Goal: Communication & Community: Answer question/provide support

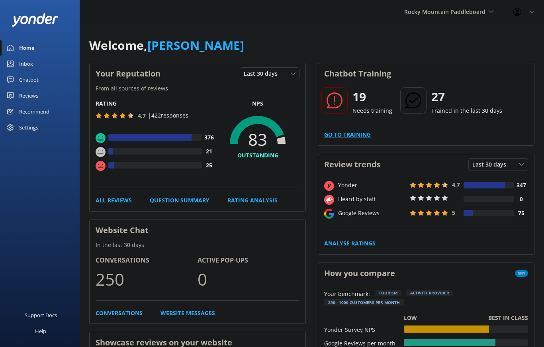
click at [365, 133] on link "Go to Training" at bounding box center [347, 134] width 47 height 9
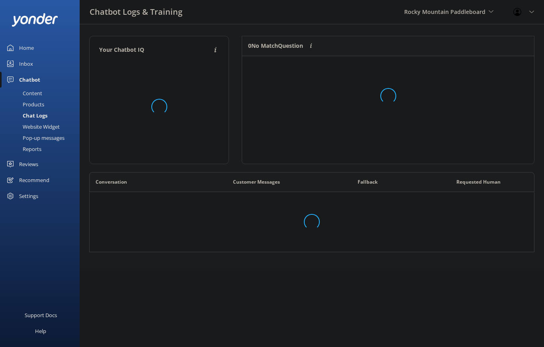
scroll to position [279, 445]
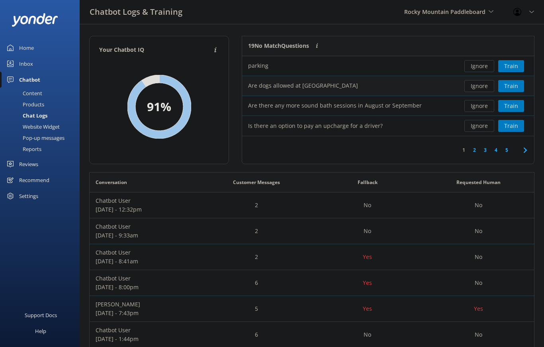
click at [505, 77] on div "Ignore Train" at bounding box center [495, 86] width 80 height 20
click at [512, 88] on button "Train" at bounding box center [512, 86] width 26 height 12
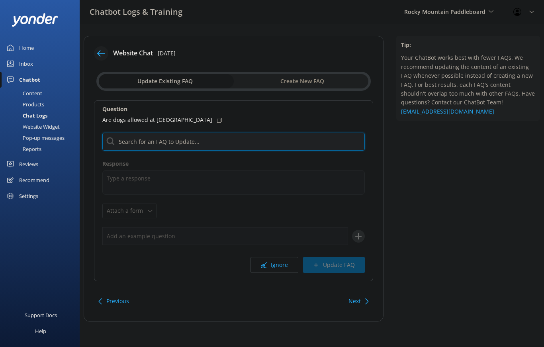
click at [256, 144] on input "text" at bounding box center [233, 142] width 263 height 18
type input "Dogs"
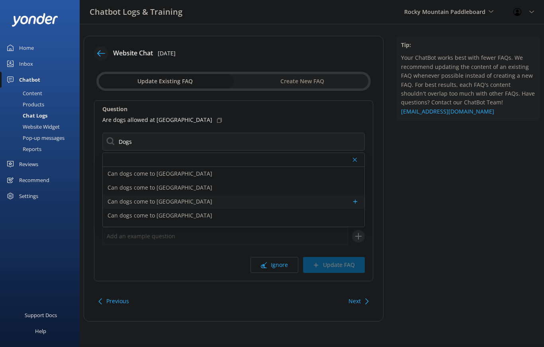
click at [250, 203] on div "Can dogs come to [GEOGRAPHIC_DATA]" at bounding box center [234, 202] width 262 height 14
type textarea "Pups are encouraged to join the adventure at [GEOGRAPHIC_DATA]! Bring your four…"
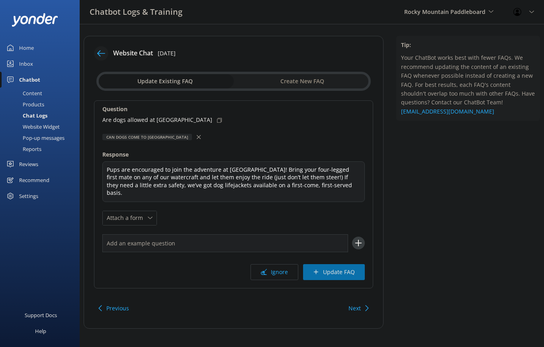
click at [336, 269] on button "Update FAQ" at bounding box center [334, 272] width 62 height 16
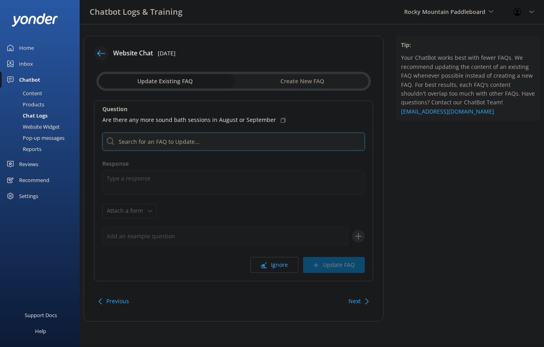
click at [310, 141] on input "text" at bounding box center [233, 142] width 263 height 18
type input "Events"
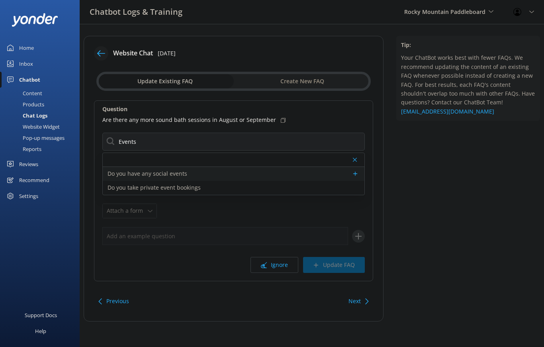
click at [123, 174] on p "Do you have any social events" at bounding box center [148, 173] width 80 height 9
type textarea "We have full moon paddles, yoga, lessons, river clinics and more! You can find …"
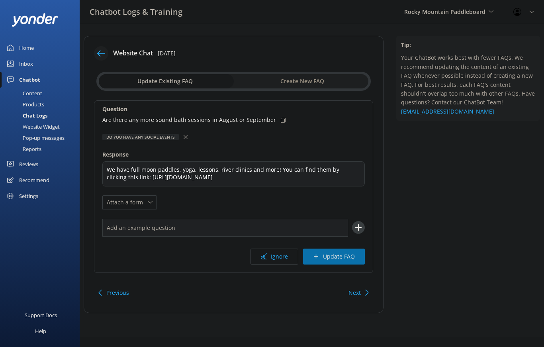
click at [339, 255] on button "Update FAQ" at bounding box center [334, 257] width 62 height 16
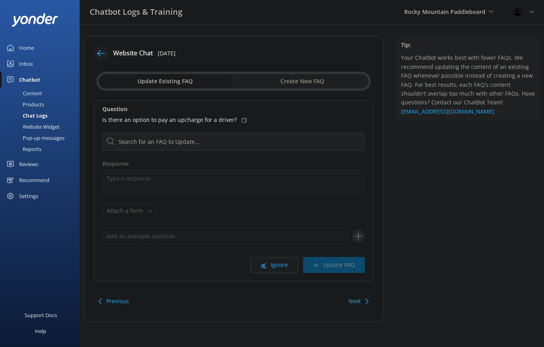
click at [263, 267] on icon at bounding box center [264, 265] width 6 height 6
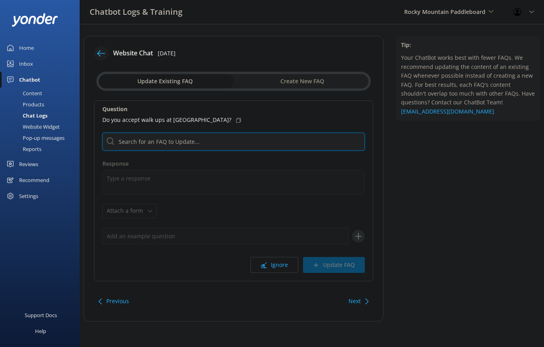
click at [135, 141] on input "text" at bounding box center [233, 142] width 263 height 18
type input "W"
type input "R"
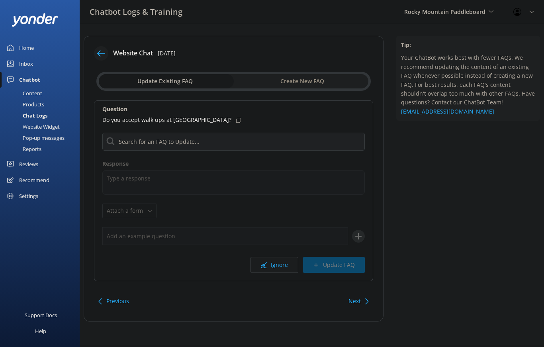
click at [281, 266] on button "Ignore" at bounding box center [275, 265] width 48 height 16
click at [275, 271] on button "Ignore" at bounding box center [275, 265] width 48 height 16
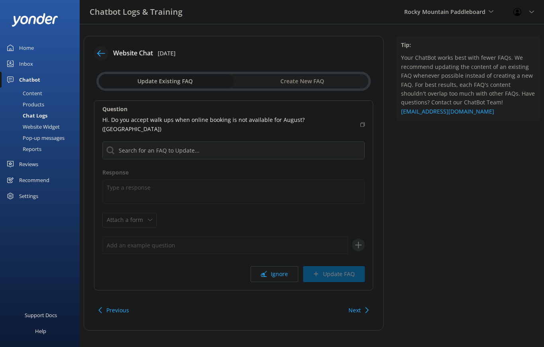
click at [276, 266] on button "Ignore" at bounding box center [275, 274] width 48 height 16
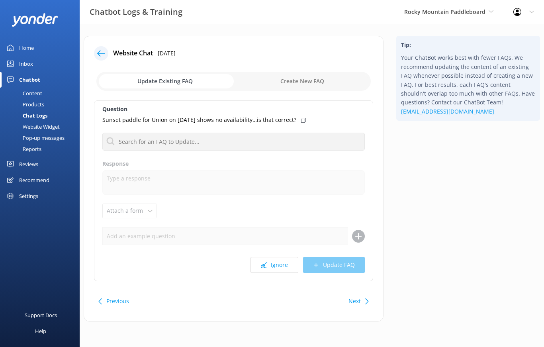
click at [100, 53] on use at bounding box center [101, 53] width 8 height 6
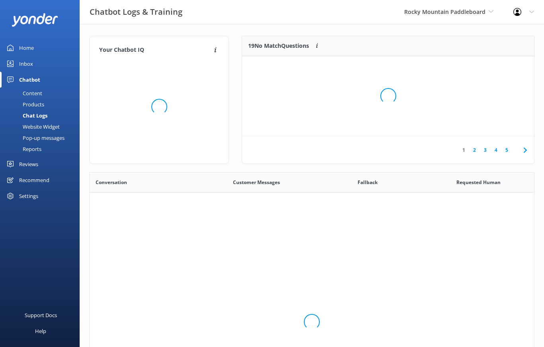
scroll to position [279, 445]
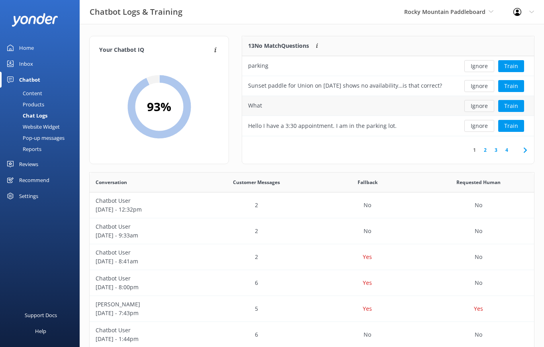
click at [485, 105] on button "Ignore" at bounding box center [480, 106] width 30 height 12
click at [486, 108] on button "Ignore" at bounding box center [480, 106] width 30 height 12
click at [483, 127] on button "Ignore" at bounding box center [480, 126] width 30 height 12
